Goal: Task Accomplishment & Management: Use online tool/utility

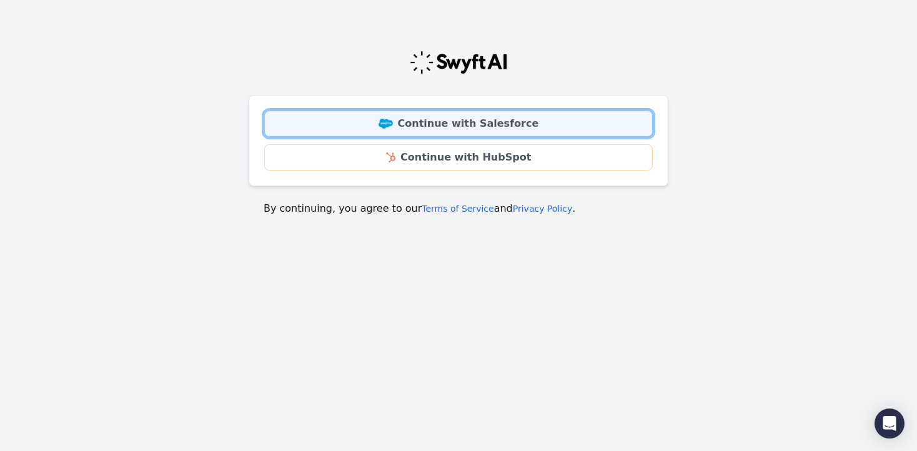
click at [393, 126] on img at bounding box center [386, 124] width 14 height 10
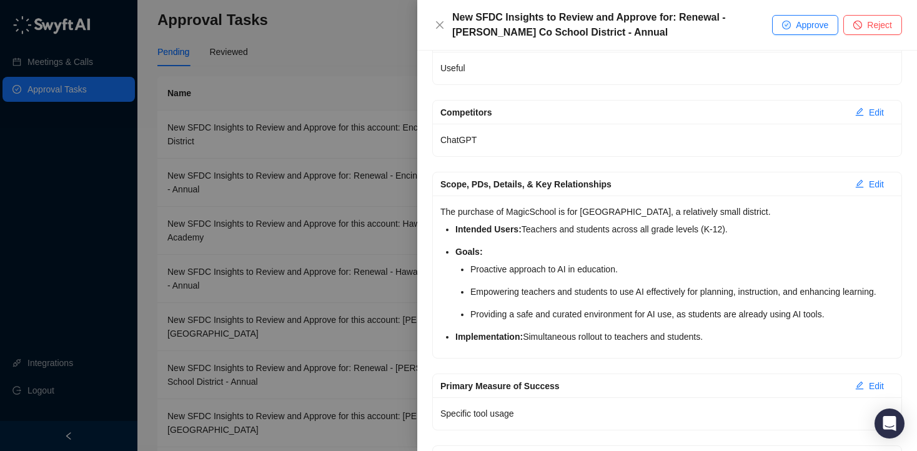
scroll to position [379, 0]
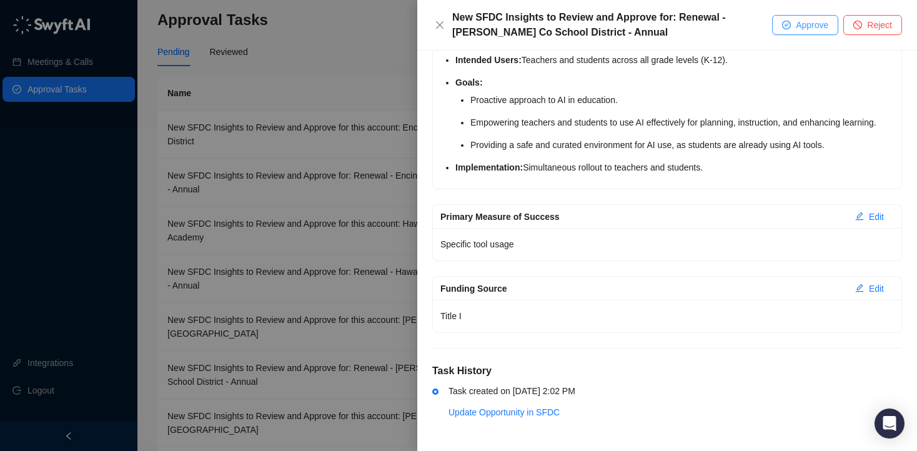
click at [785, 26] on icon "check-circle" at bounding box center [786, 24] width 7 height 7
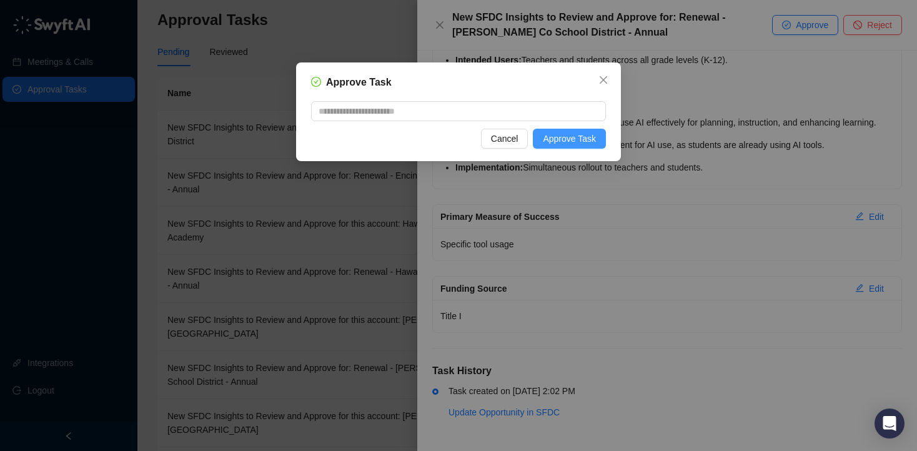
click at [589, 146] on button "Approve Task" at bounding box center [569, 139] width 73 height 20
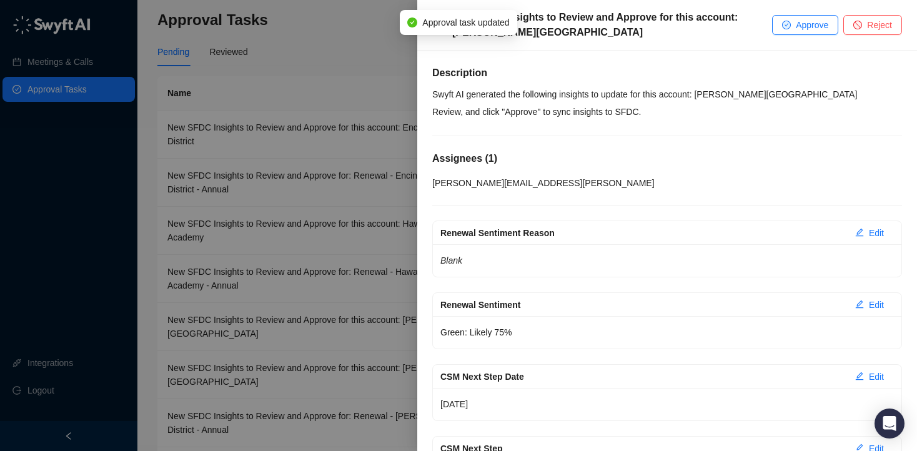
click at [342, 56] on div at bounding box center [458, 225] width 917 height 451
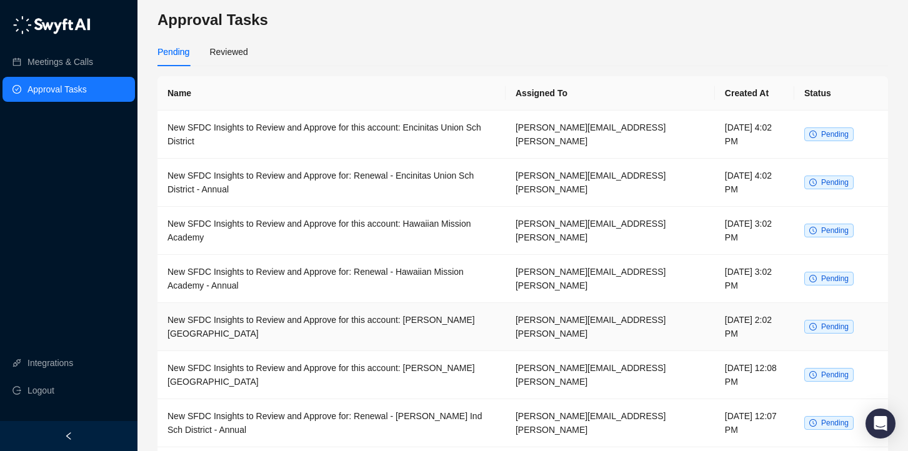
click at [365, 314] on td "New SFDC Insights to Review and Approve for this account: Mason Co School Distr…" at bounding box center [331, 327] width 348 height 48
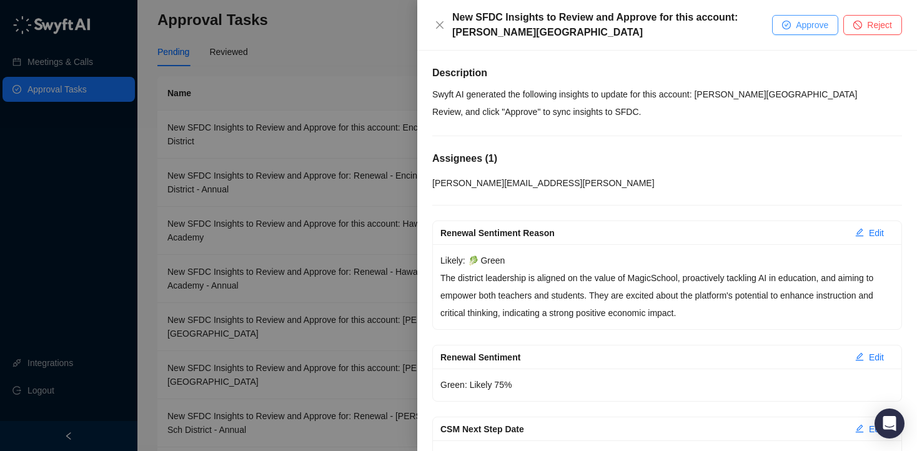
click at [796, 23] on span "Approve" at bounding box center [812, 25] width 32 height 14
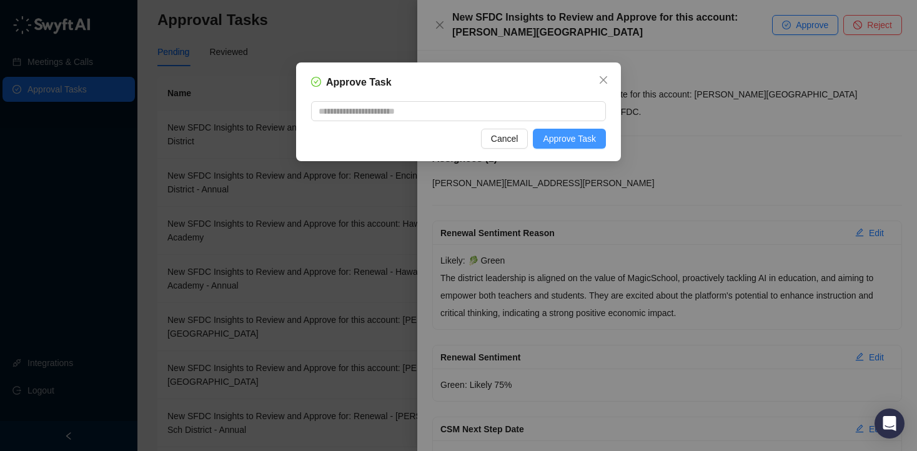
click at [571, 143] on span "Approve Task" at bounding box center [569, 139] width 53 height 14
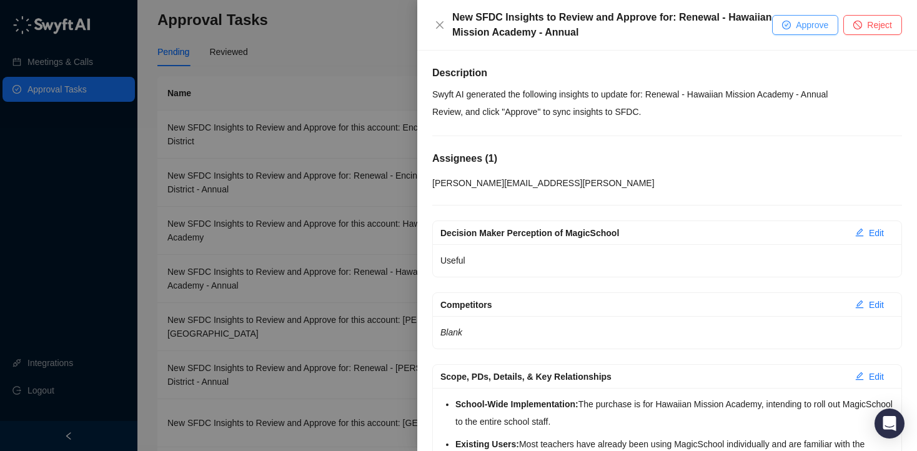
click at [808, 27] on span "Approve" at bounding box center [812, 25] width 32 height 14
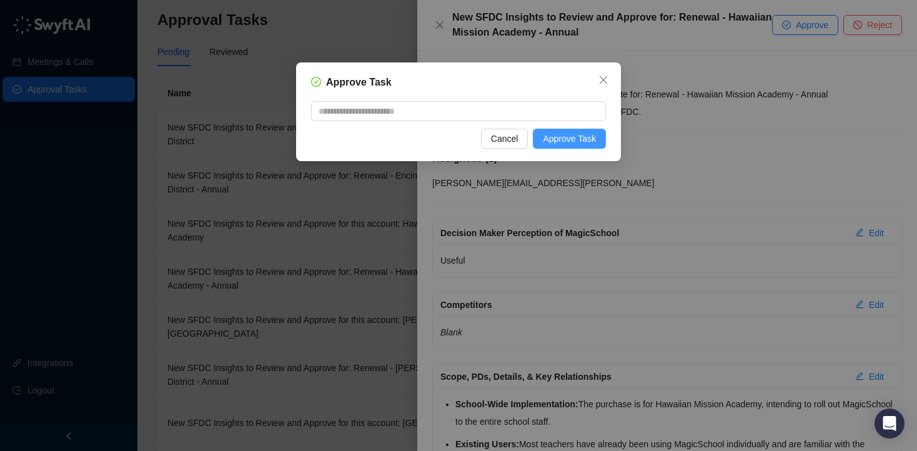
click at [573, 145] on span "Approve Task" at bounding box center [569, 139] width 53 height 14
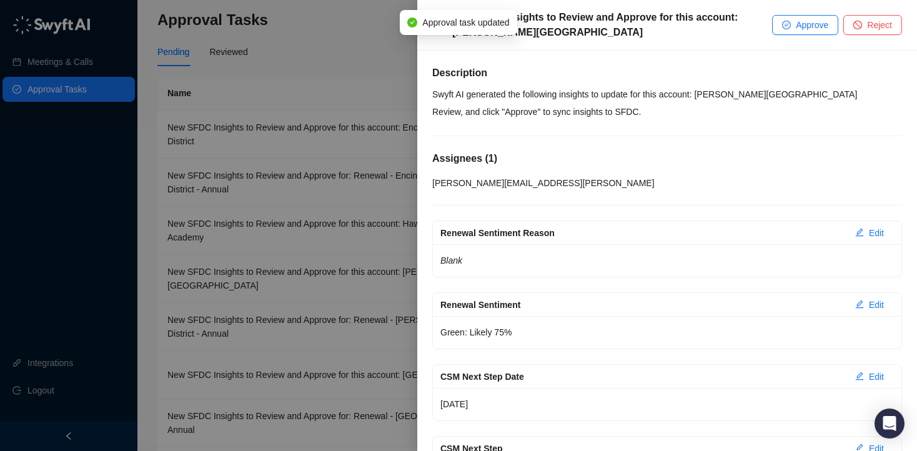
click at [340, 52] on div at bounding box center [458, 225] width 917 height 451
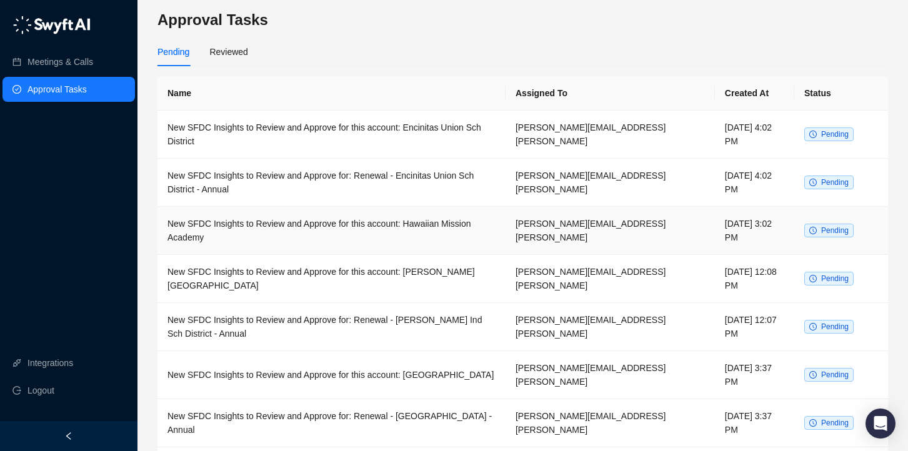
click at [352, 227] on td "New SFDC Insights to Review and Approve for this account: Hawaiian Mission Acad…" at bounding box center [331, 231] width 348 height 48
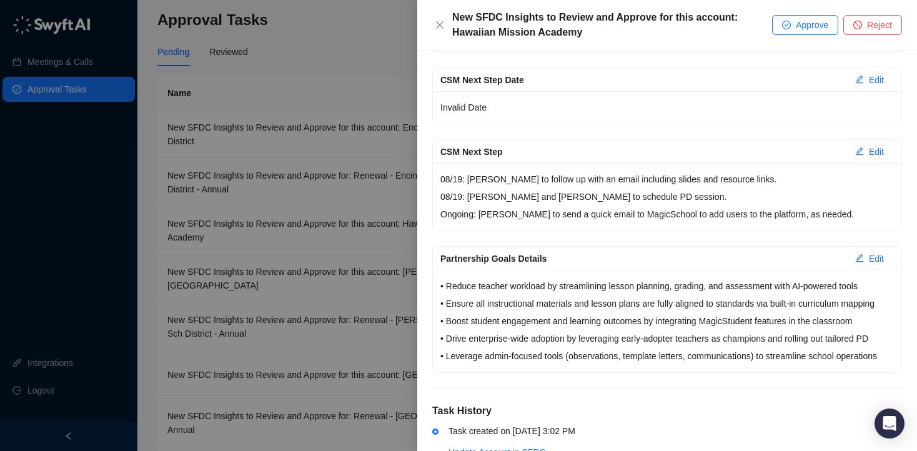
scroll to position [424, 0]
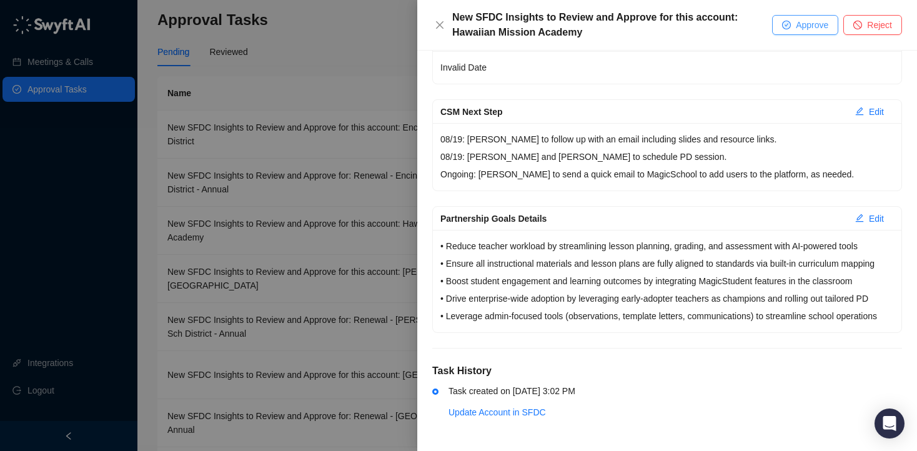
click at [792, 19] on button "Approve" at bounding box center [805, 25] width 66 height 20
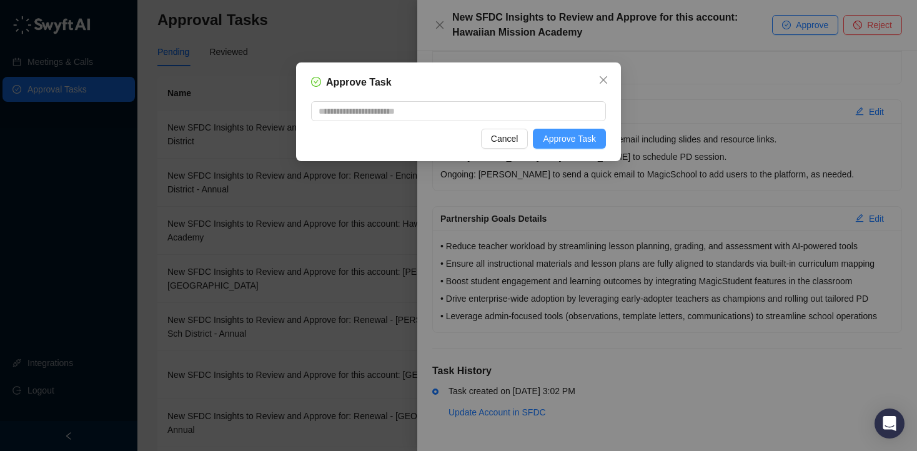
click at [589, 139] on span "Approve Task" at bounding box center [569, 139] width 53 height 14
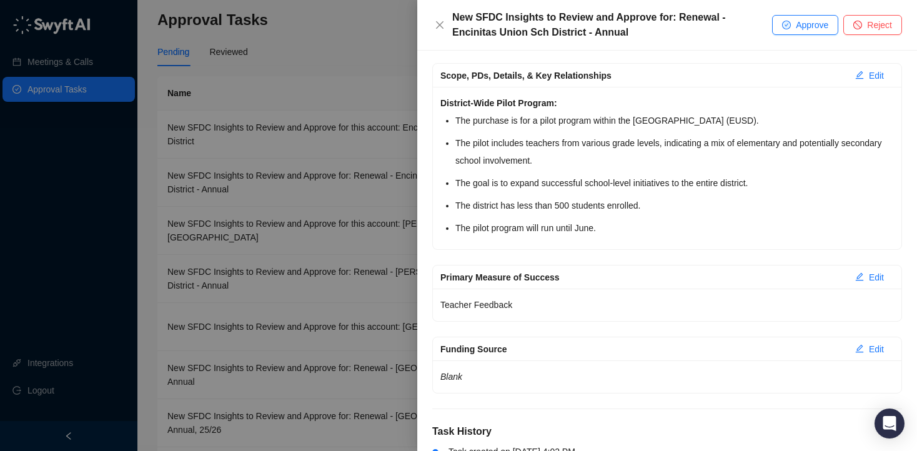
scroll to position [240, 0]
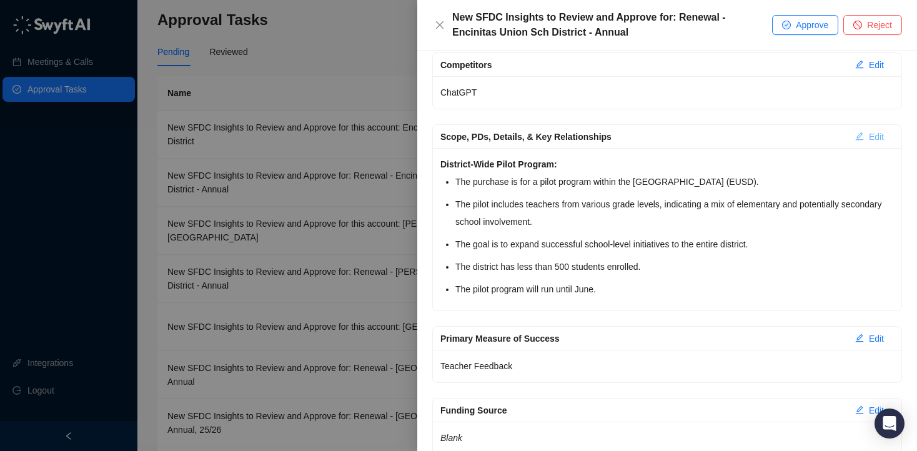
click at [869, 130] on span "Edit" at bounding box center [876, 137] width 15 height 14
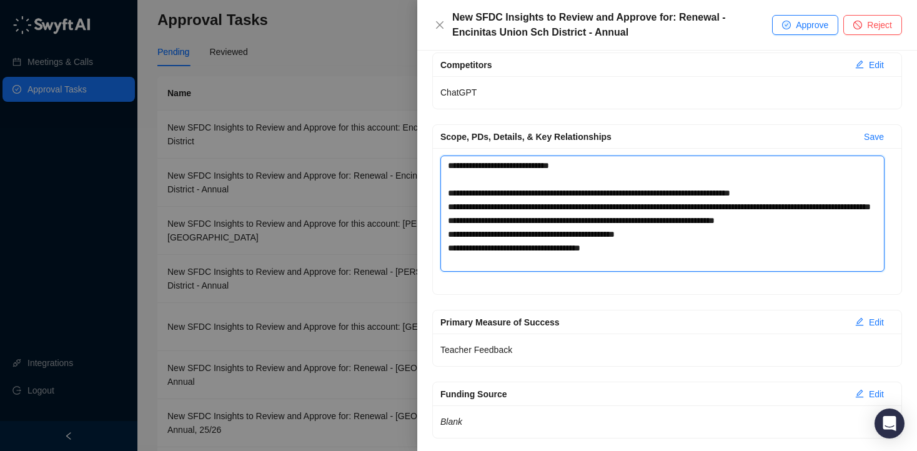
drag, startPoint x: 663, startPoint y: 254, endPoint x: 547, endPoint y: 251, distance: 116.2
click at [547, 251] on textarea "**********" at bounding box center [662, 214] width 444 height 116
click at [547, 250] on textarea "**********" at bounding box center [662, 214] width 444 height 116
drag, startPoint x: 634, startPoint y: 245, endPoint x: 448, endPoint y: 249, distance: 186.2
click at [448, 249] on textarea "**********" at bounding box center [662, 214] width 444 height 116
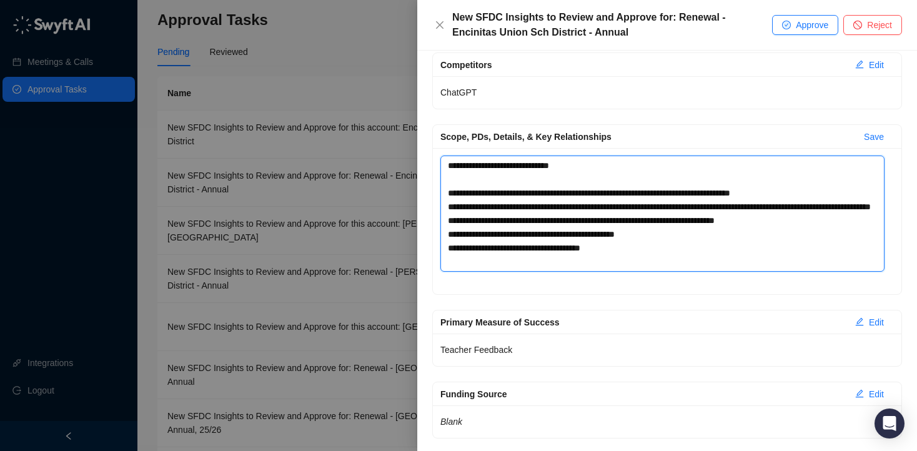
type textarea "**********"
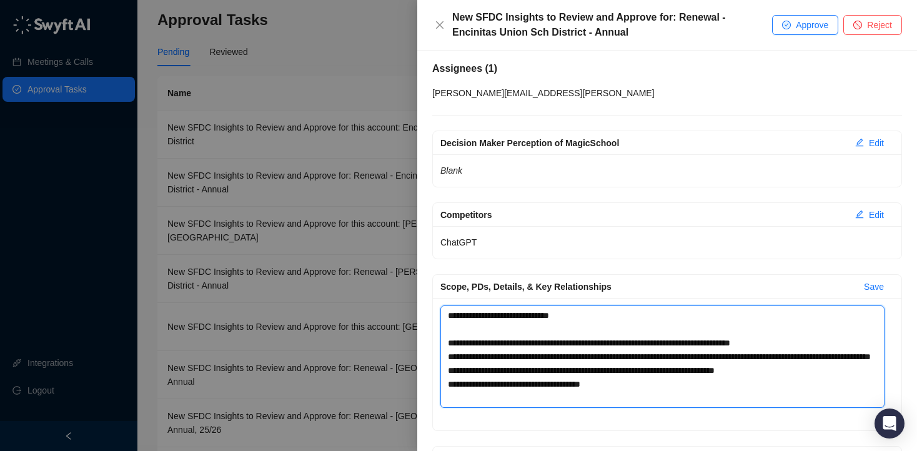
scroll to position [170, 0]
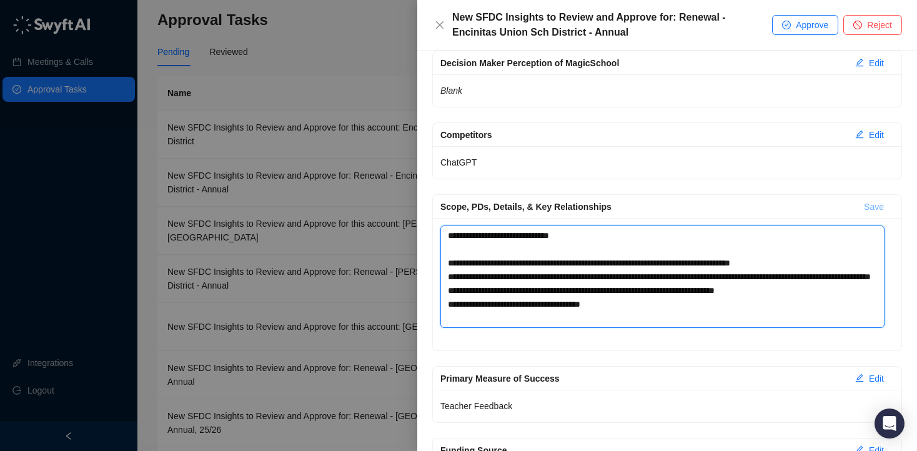
type textarea "**********"
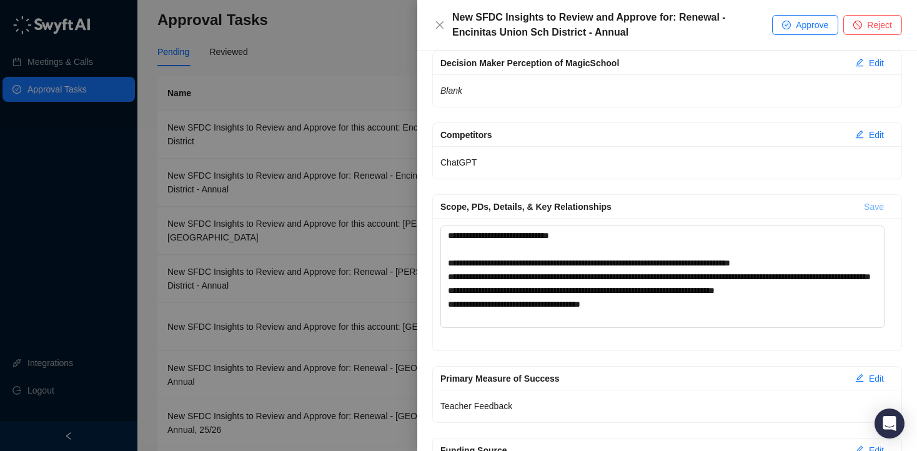
click at [866, 206] on span "Save" at bounding box center [874, 207] width 20 height 14
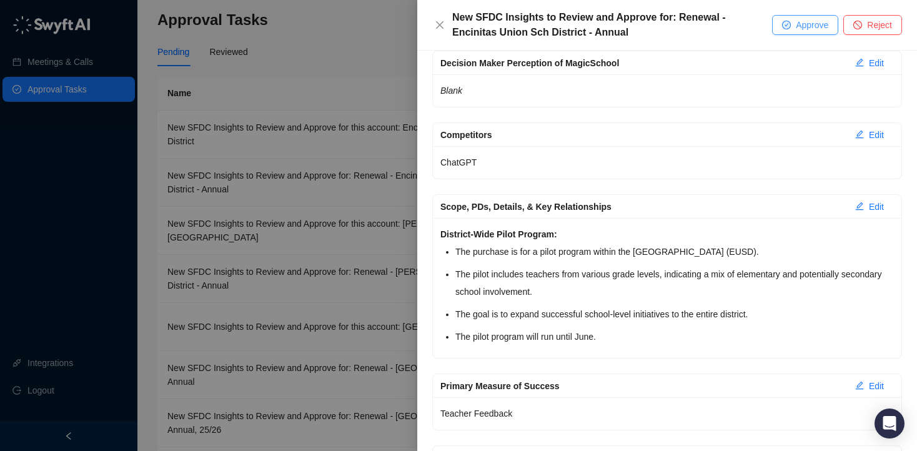
click at [793, 26] on button "Approve" at bounding box center [805, 25] width 66 height 20
type textarea "**********"
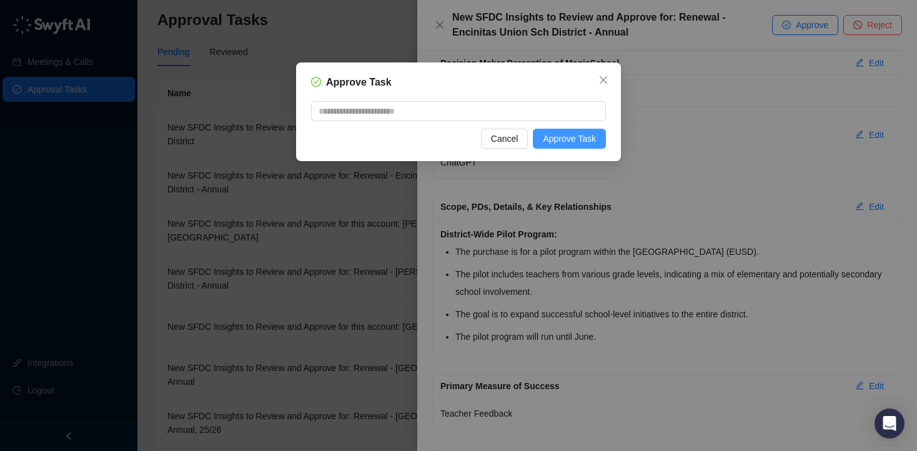
click at [560, 145] on span "Approve Task" at bounding box center [569, 139] width 53 height 14
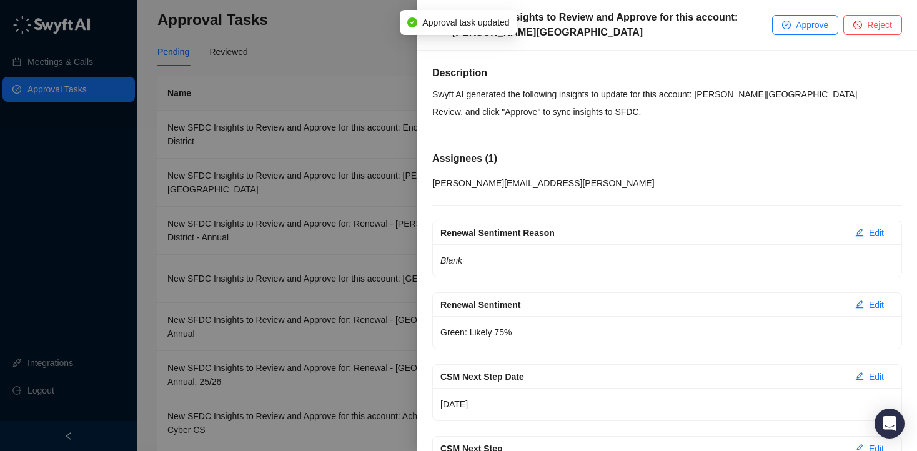
click at [323, 77] on div at bounding box center [458, 225] width 917 height 451
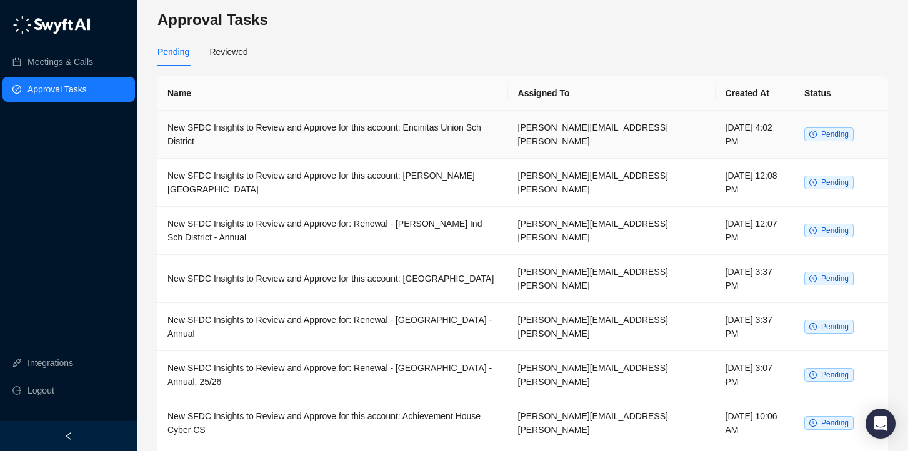
click at [342, 124] on td "New SFDC Insights to Review and Approve for this account: Encinitas Union Sch D…" at bounding box center [332, 135] width 350 height 48
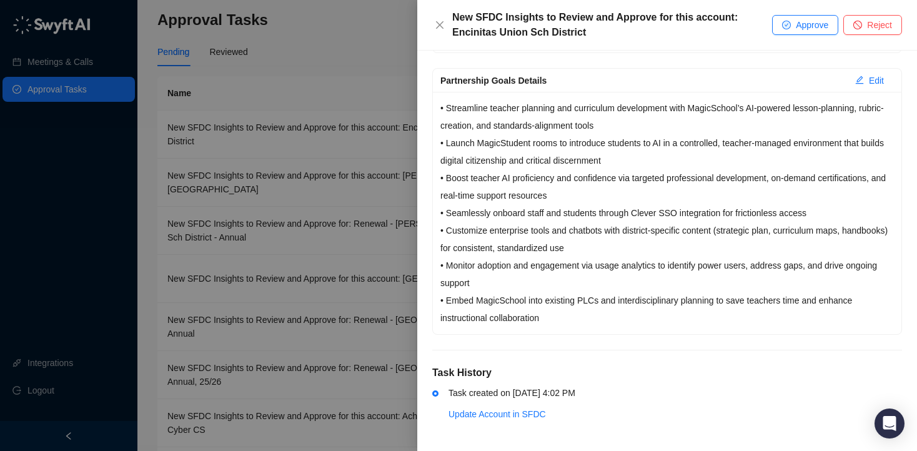
scroll to position [510, 0]
click at [778, 29] on button "Approve" at bounding box center [805, 25] width 66 height 20
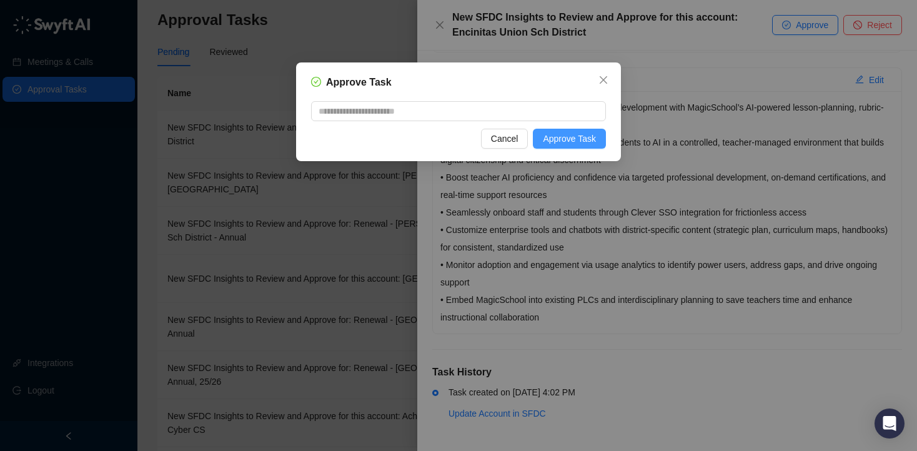
click at [583, 142] on span "Approve Task" at bounding box center [569, 139] width 53 height 14
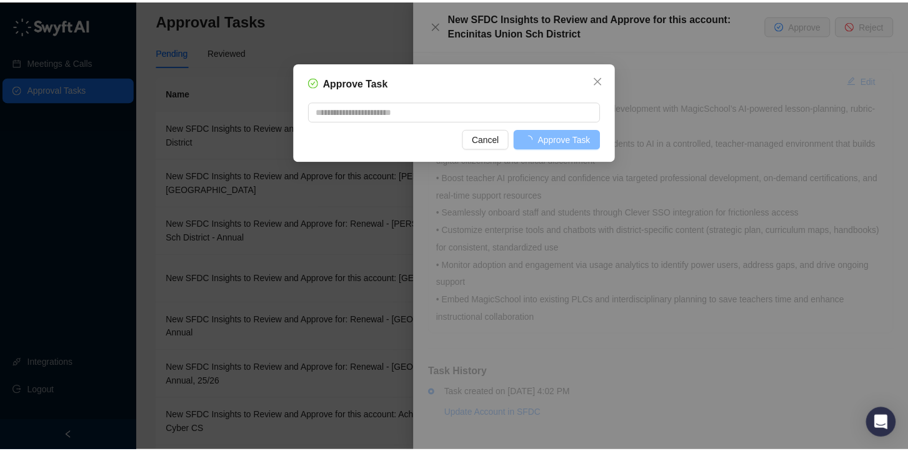
scroll to position [442, 0]
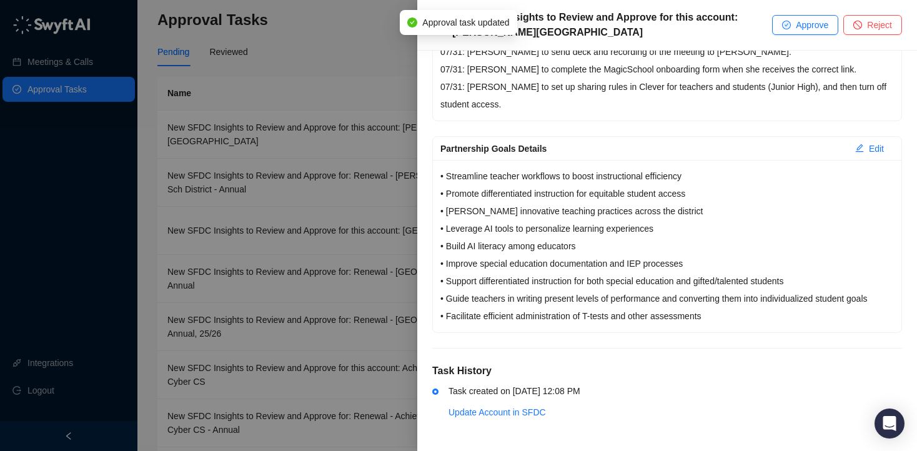
click at [377, 59] on div at bounding box center [458, 225] width 917 height 451
